Goal: Information Seeking & Learning: Compare options

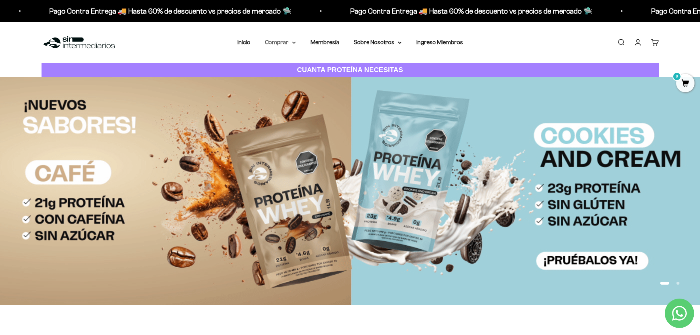
click at [292, 41] on summary "Comprar" at bounding box center [280, 42] width 31 height 10
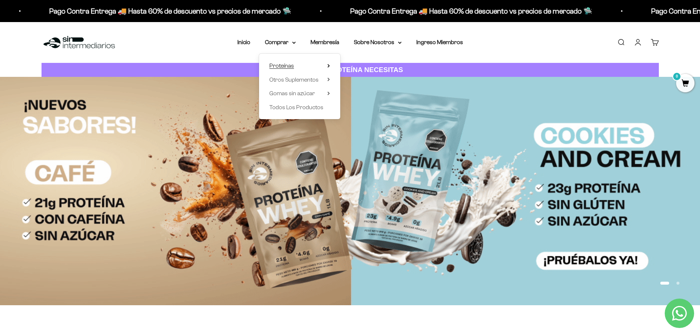
click at [329, 67] on icon at bounding box center [328, 65] width 1 height 3
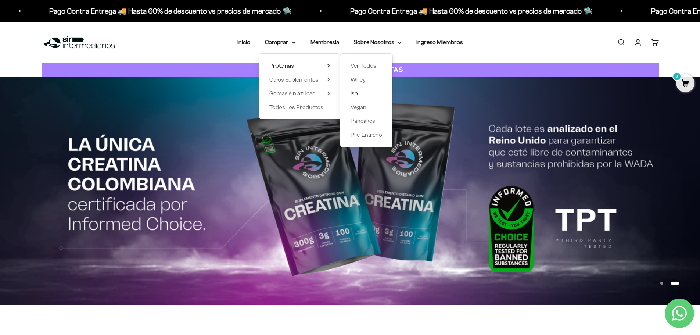
click at [357, 94] on span "Iso" at bounding box center [354, 93] width 7 height 6
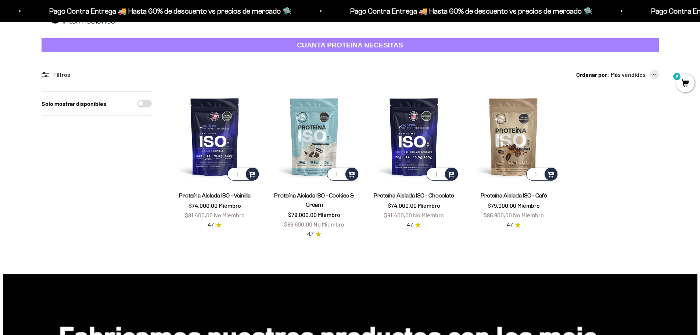
scroll to position [37, 0]
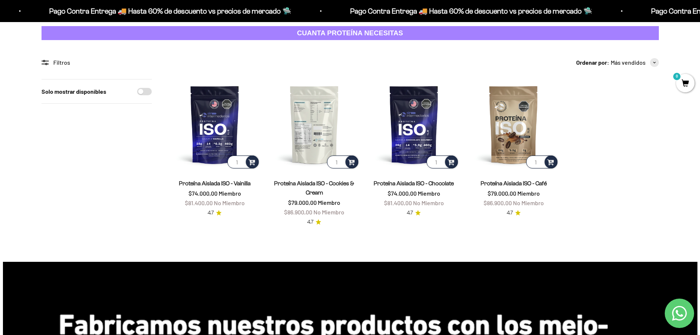
click at [317, 129] on img at bounding box center [314, 124] width 91 height 91
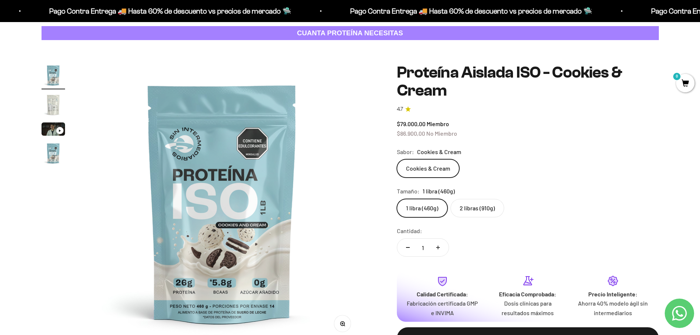
click at [479, 208] on label "2 libras (910g)" at bounding box center [478, 208] width 54 height 18
click at [397, 199] on input "2 libras (910g)" at bounding box center [396, 198] width 0 height 0
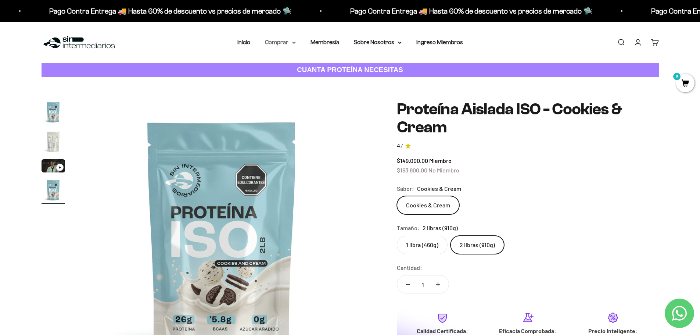
click at [295, 43] on icon at bounding box center [293, 42] width 3 height 1
click at [329, 64] on icon at bounding box center [328, 66] width 3 height 4
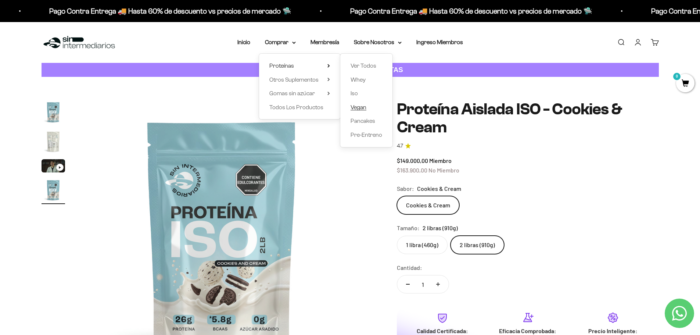
click at [364, 109] on span "Vegan" at bounding box center [359, 107] width 16 height 6
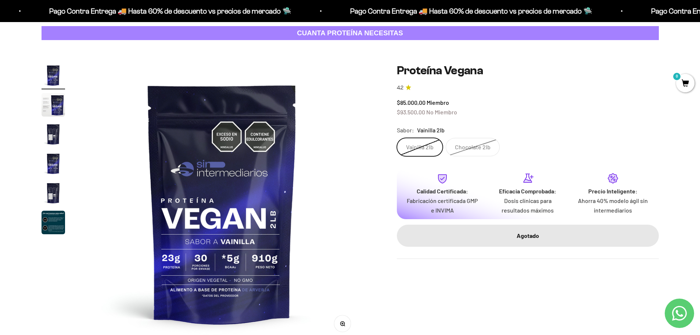
click at [490, 147] on label "Chocolate 2lb" at bounding box center [473, 147] width 54 height 18
click at [397, 138] on input "Chocolate 2lb" at bounding box center [396, 137] width 0 height 0
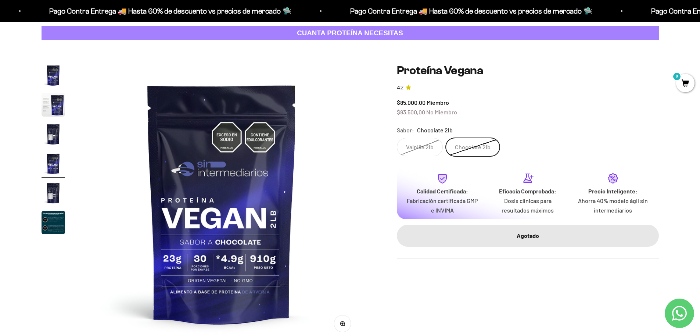
click at [410, 147] on label "Vainilla 2lb" at bounding box center [420, 147] width 46 height 18
click at [397, 138] on input "Vainilla 2lb" at bounding box center [396, 137] width 0 height 0
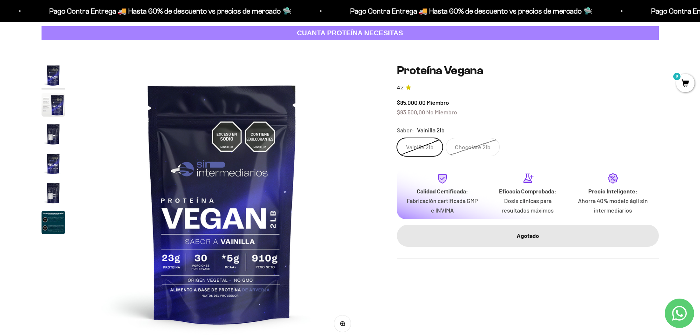
click at [55, 213] on img "Ir al artículo 6" at bounding box center [54, 223] width 24 height 24
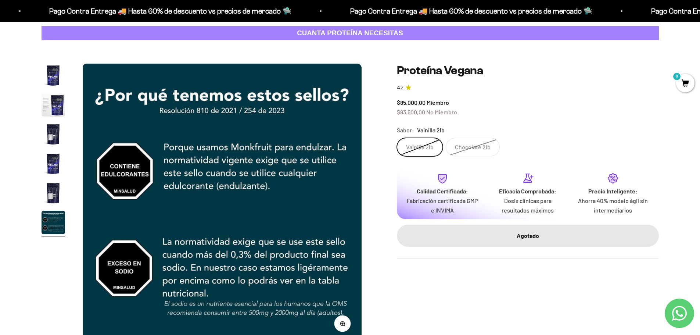
scroll to position [73, 0]
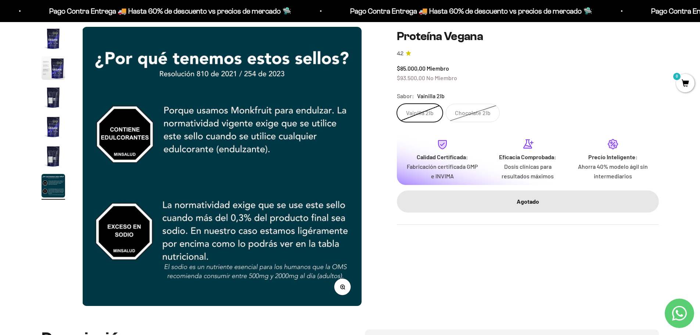
click at [48, 156] on img "Ir al artículo 5" at bounding box center [54, 156] width 24 height 24
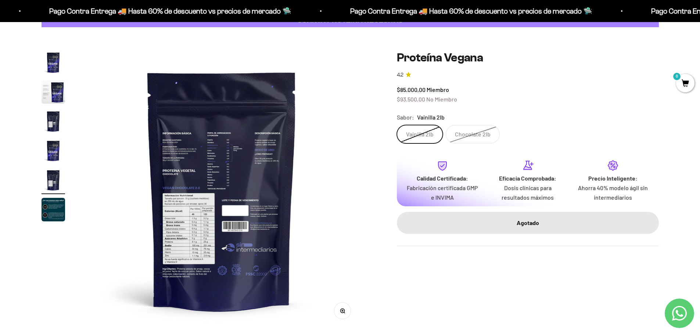
scroll to position [37, 0]
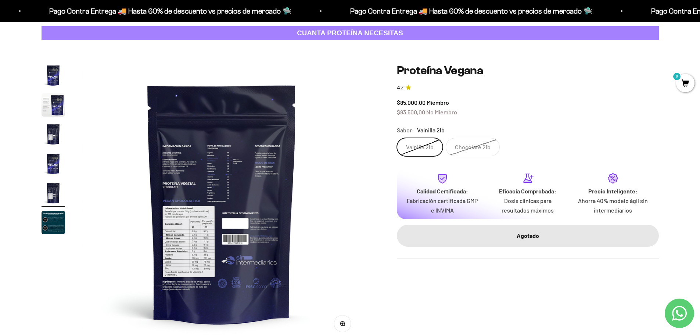
click at [48, 166] on img "Ir al artículo 4" at bounding box center [54, 164] width 24 height 24
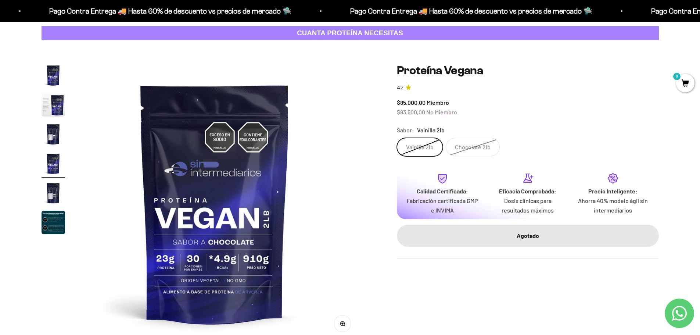
scroll to position [0, 864]
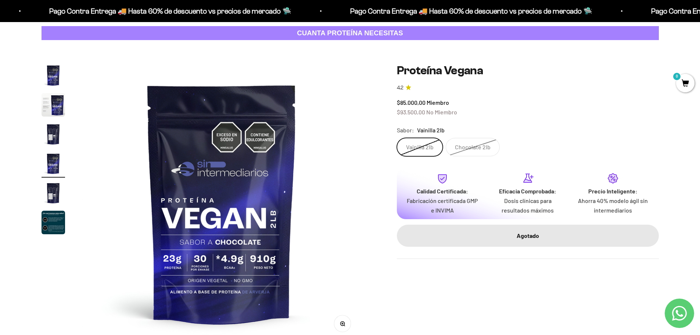
click at [56, 112] on img "Ir al artículo 2" at bounding box center [54, 105] width 24 height 24
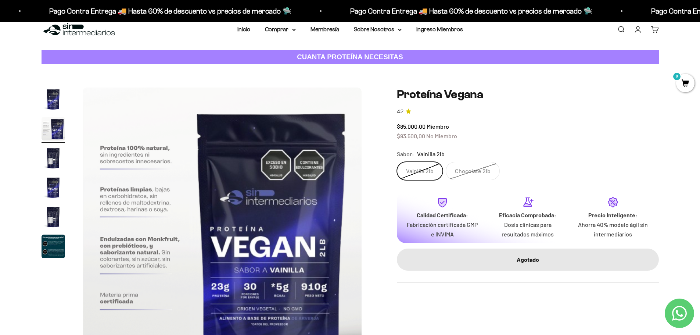
scroll to position [0, 0]
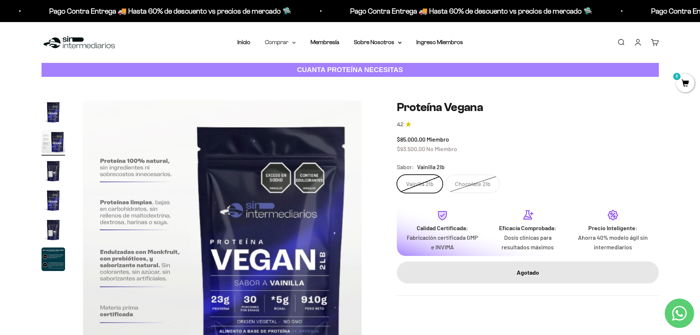
click at [295, 44] on summary "Comprar" at bounding box center [280, 42] width 31 height 10
click at [329, 64] on icon at bounding box center [328, 66] width 3 height 4
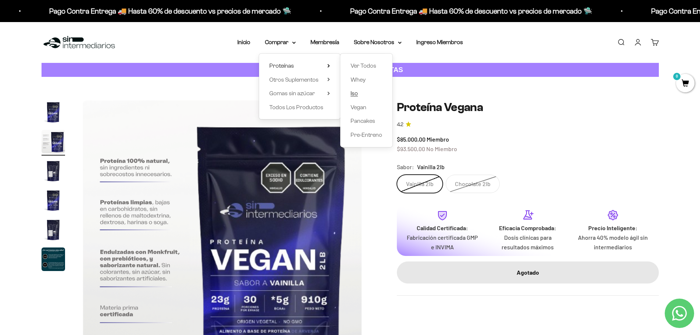
click at [356, 93] on span "Iso" at bounding box center [354, 93] width 7 height 6
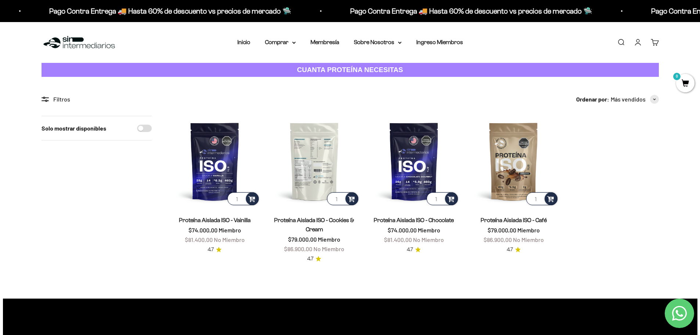
click at [308, 158] on img at bounding box center [314, 161] width 91 height 91
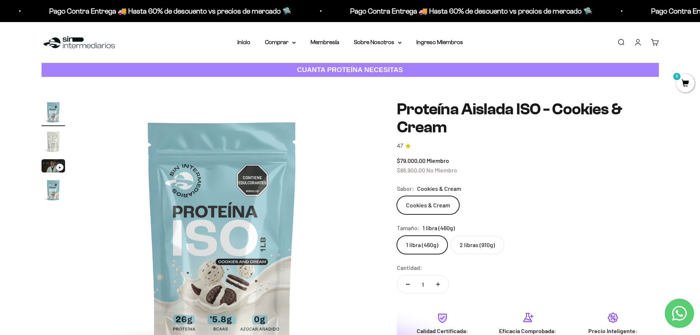
click at [488, 245] on label "2 libras (910g)" at bounding box center [478, 245] width 54 height 18
click at [397, 236] on input "2 libras (910g)" at bounding box center [396, 235] width 0 height 0
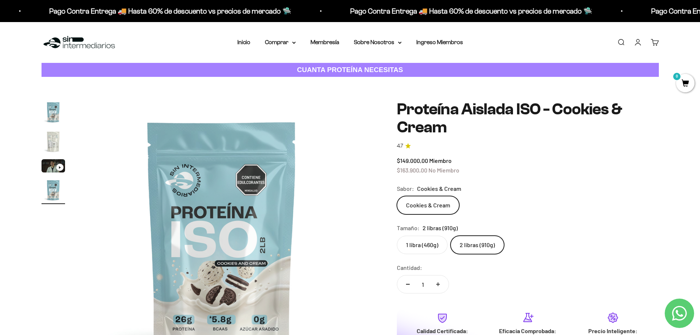
click at [431, 249] on label "1 libra (460g)" at bounding box center [422, 245] width 51 height 18
click at [397, 236] on input "1 libra (460g)" at bounding box center [396, 235] width 0 height 0
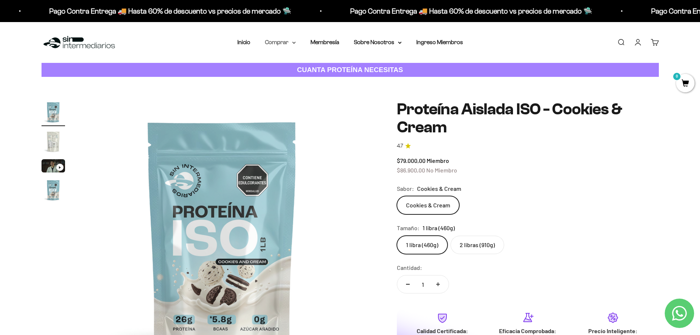
click at [294, 43] on icon at bounding box center [294, 43] width 4 height 3
click at [328, 79] on icon at bounding box center [328, 80] width 3 height 4
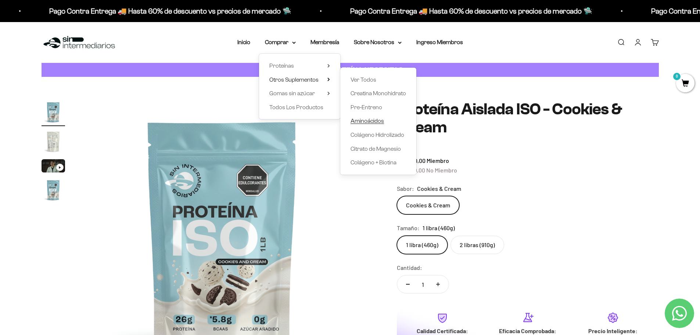
click at [369, 121] on span "Aminoácidos" at bounding box center [367, 121] width 33 height 6
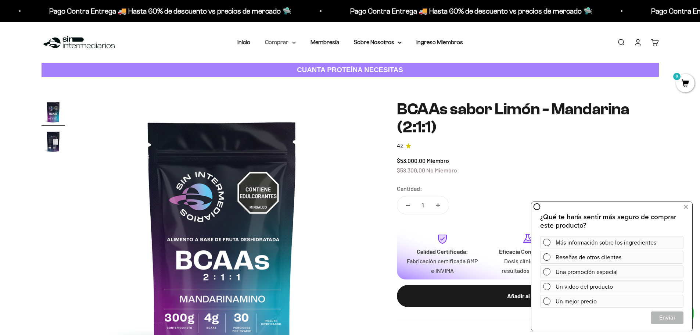
click at [288, 46] on summary "Comprar" at bounding box center [280, 42] width 31 height 10
click at [328, 81] on icon at bounding box center [328, 80] width 3 height 4
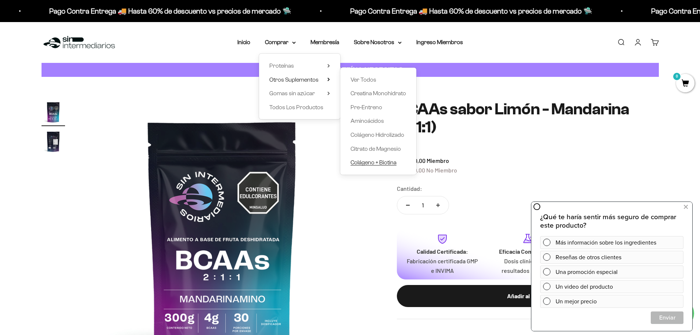
click at [379, 161] on span "Colágeno + Biotina" at bounding box center [374, 162] width 46 height 6
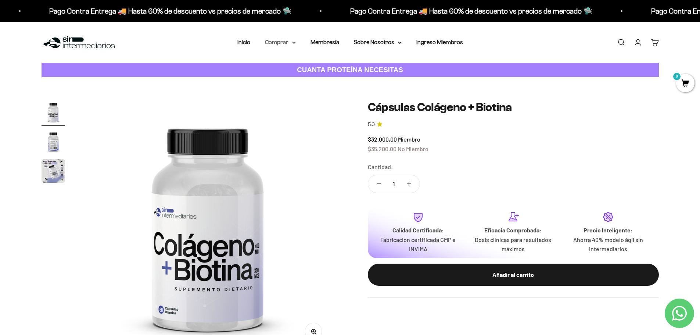
click at [294, 44] on summary "Comprar" at bounding box center [280, 42] width 31 height 10
click at [329, 81] on icon at bounding box center [328, 80] width 3 height 4
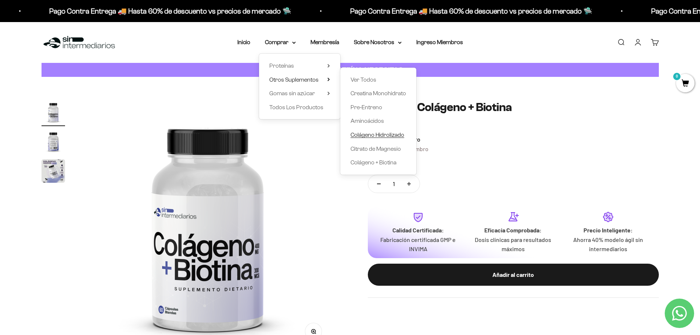
click at [385, 134] on span "Colágeno Hidrolizado" at bounding box center [378, 135] width 54 height 6
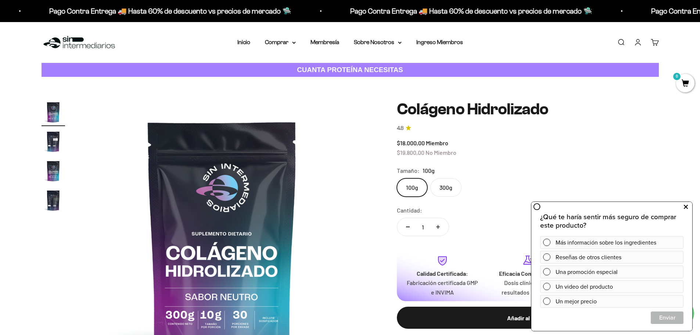
click at [686, 209] on icon at bounding box center [686, 207] width 4 height 10
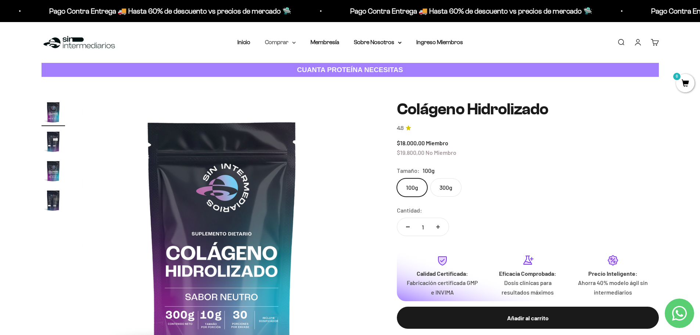
click at [289, 43] on summary "Comprar" at bounding box center [280, 42] width 31 height 10
click at [328, 65] on icon at bounding box center [328, 66] width 3 height 4
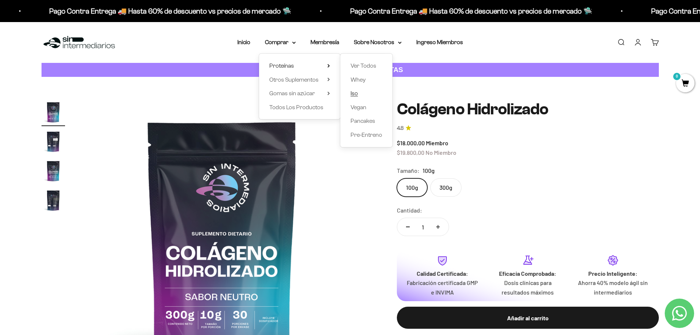
click at [354, 95] on span "Iso" at bounding box center [354, 93] width 7 height 6
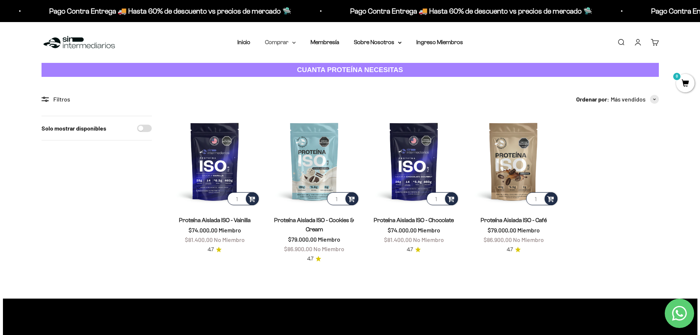
click at [289, 43] on summary "Comprar" at bounding box center [280, 42] width 31 height 10
click at [301, 107] on span "Todos Los Productos" at bounding box center [296, 107] width 54 height 6
